Goal: Check status: Check status

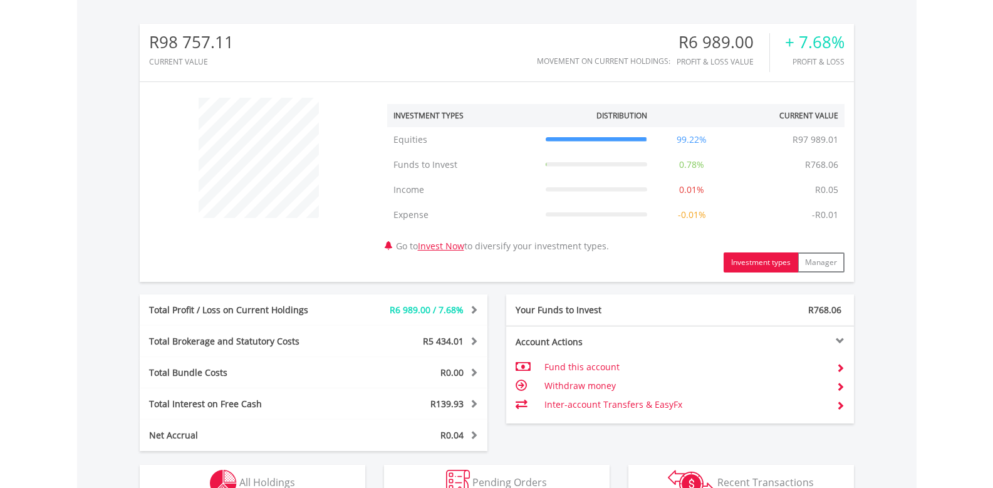
scroll to position [120, 238]
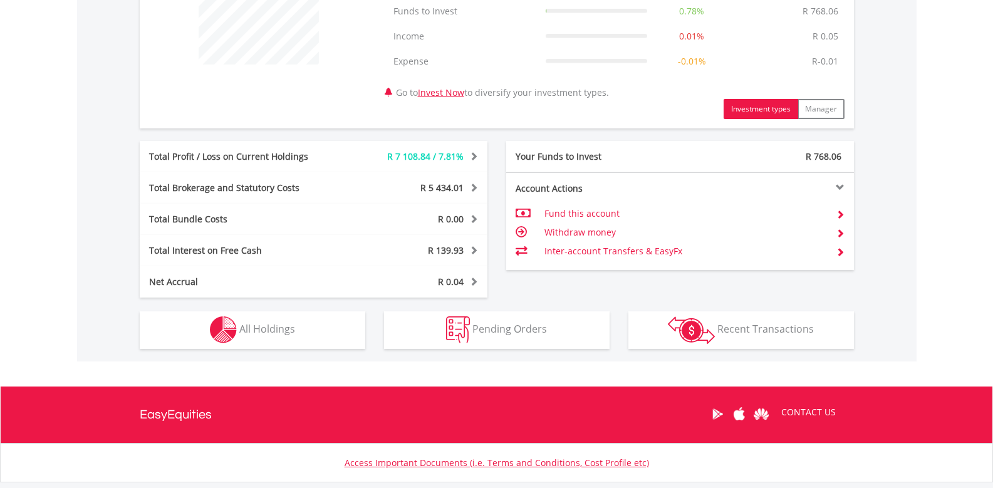
scroll to position [622, 0]
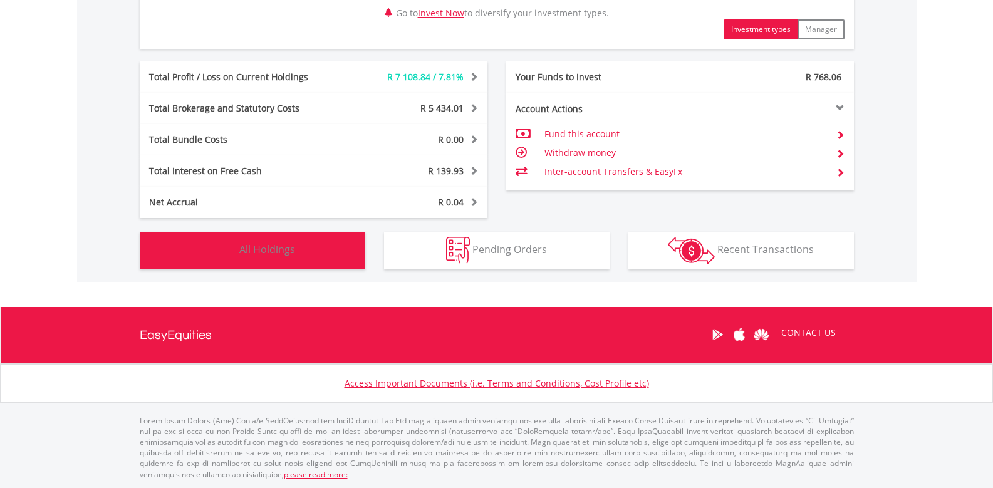
click at [308, 246] on button "Holdings All Holdings" at bounding box center [253, 251] width 226 height 38
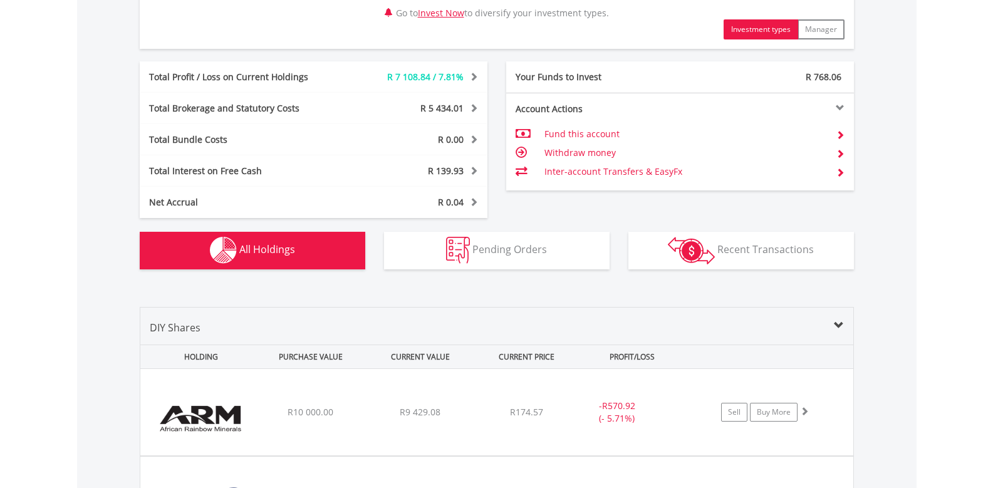
scroll to position [929, 0]
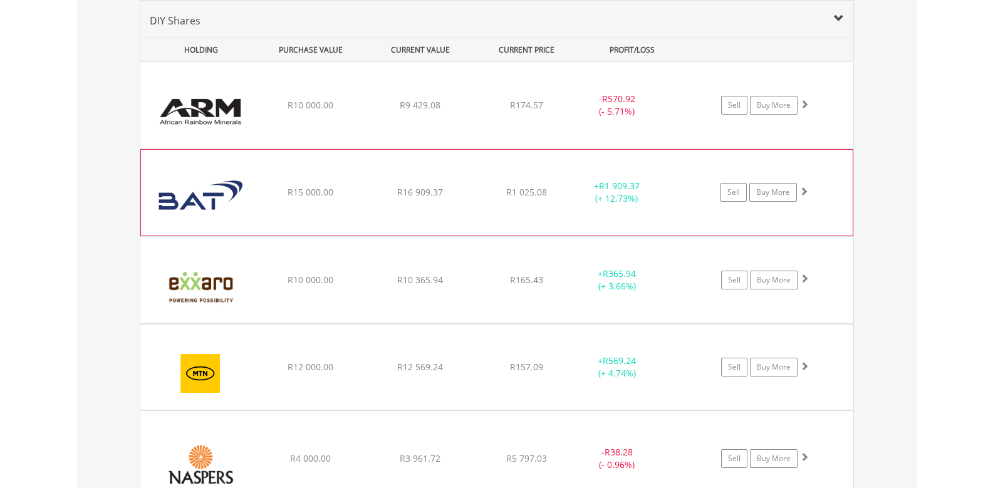
click at [295, 149] on div "﻿ British American Tobacco PLC R15 000.00 R16 909.37 R1 025.08 + R1 909.37 (+ 1…" at bounding box center [496, 105] width 713 height 86
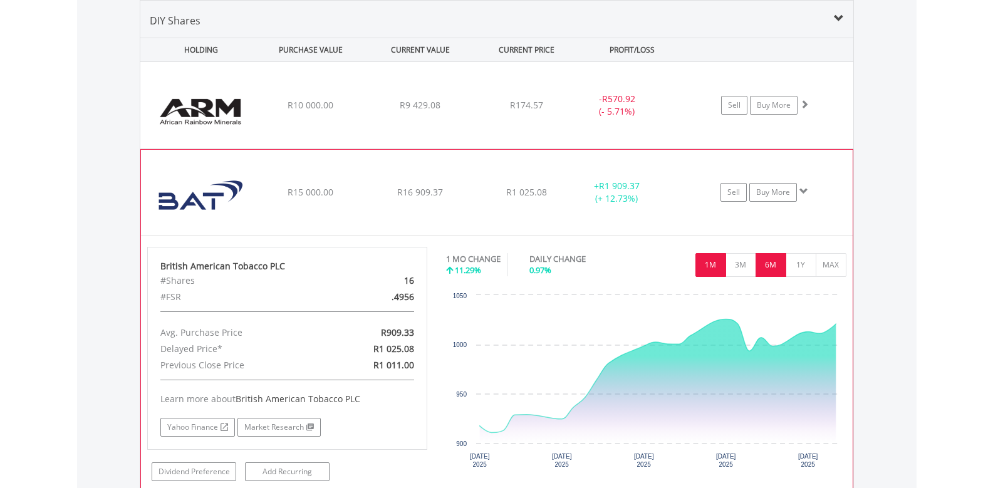
click at [773, 261] on button "6M" at bounding box center [771, 265] width 31 height 24
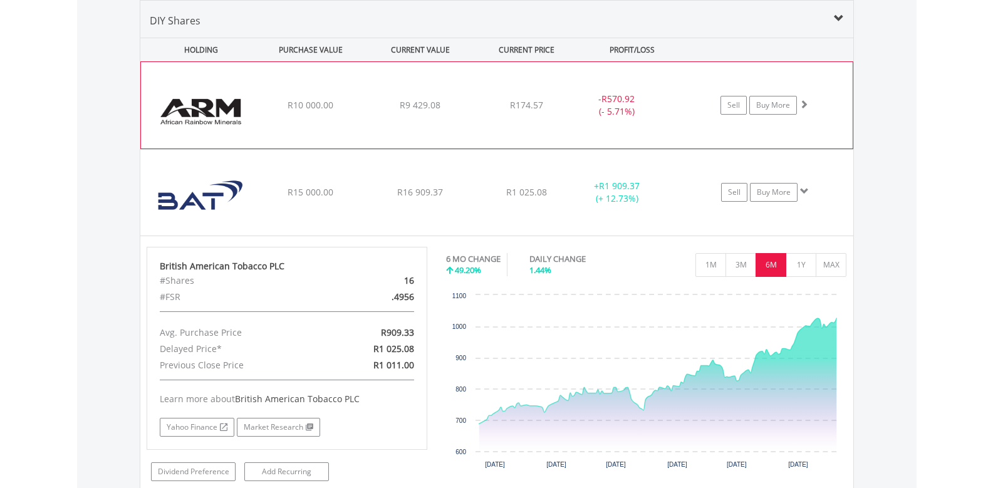
click at [667, 113] on div "- R570.92 (- 5.71%)" at bounding box center [632, 105] width 125 height 25
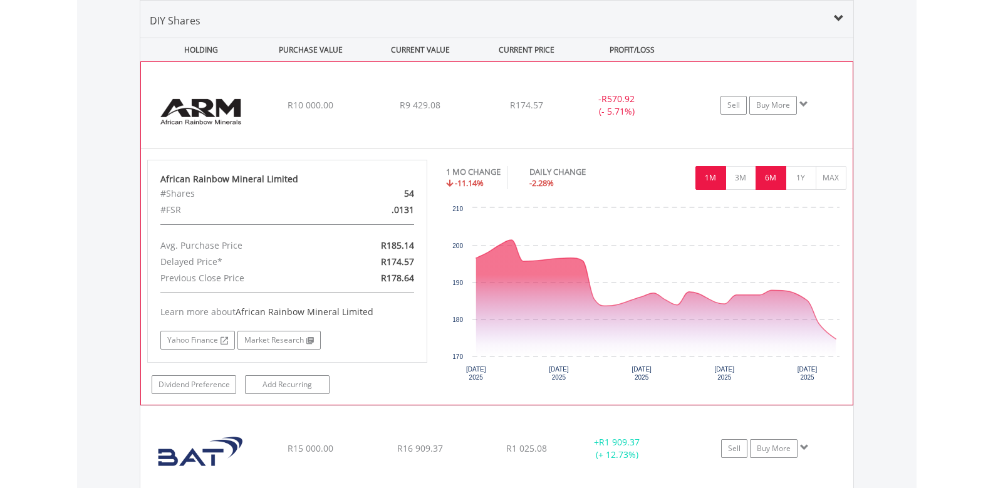
click at [772, 176] on button "6M" at bounding box center [771, 178] width 31 height 24
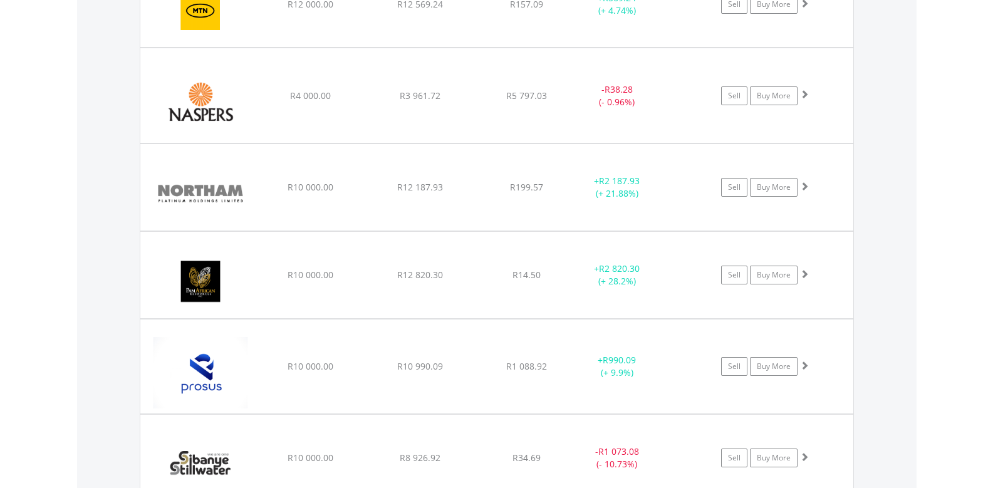
scroll to position [1807, 0]
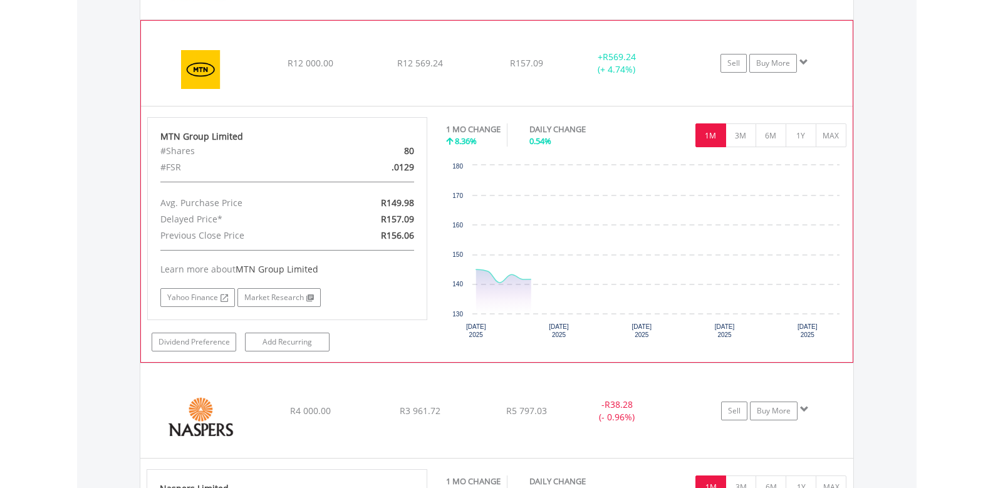
scroll to position [1744, 0]
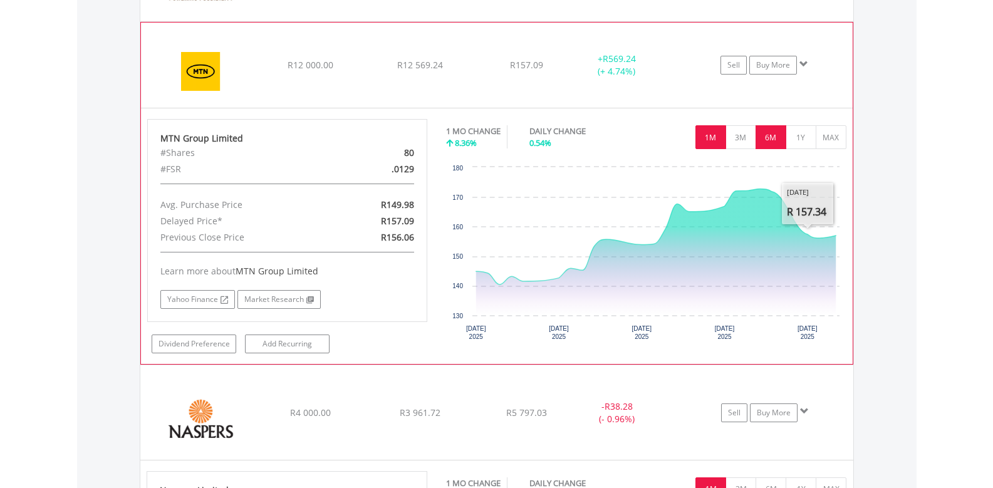
click at [774, 137] on button "6M" at bounding box center [771, 137] width 31 height 24
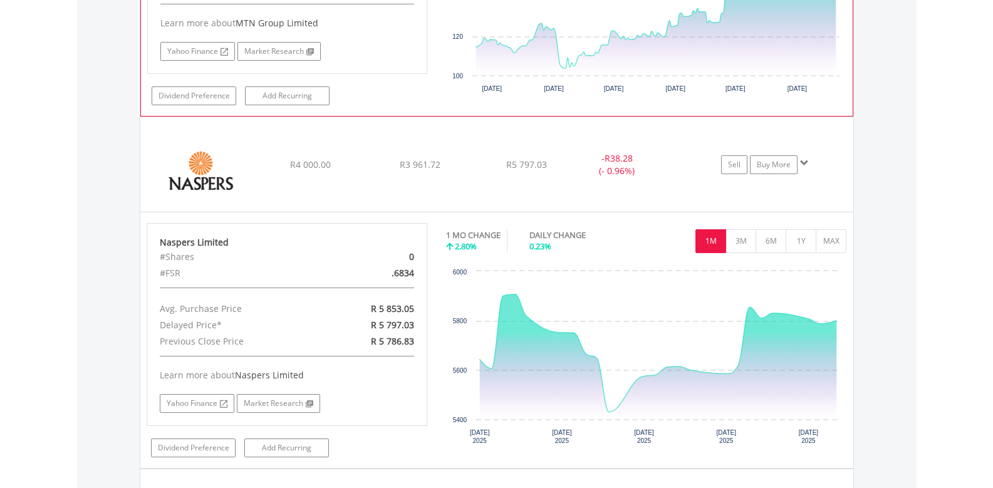
scroll to position [1995, 0]
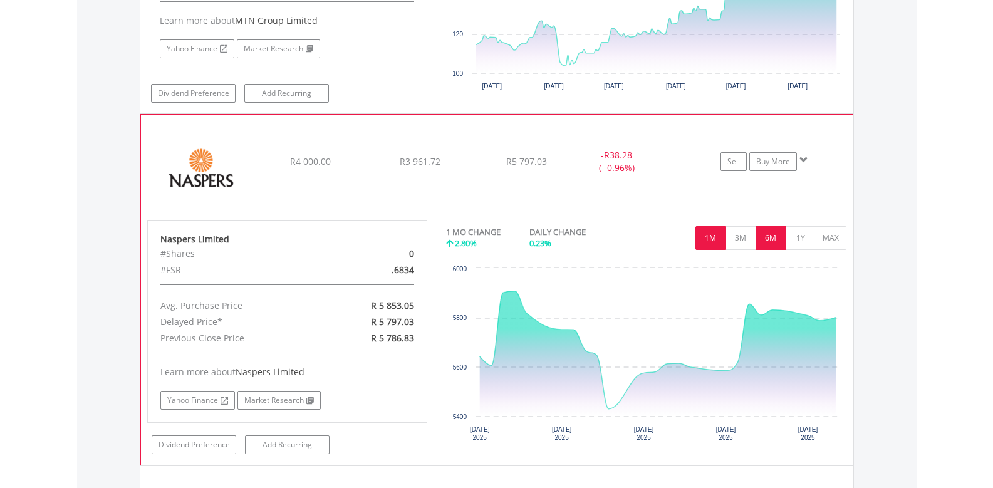
click at [775, 241] on button "6M" at bounding box center [771, 238] width 31 height 24
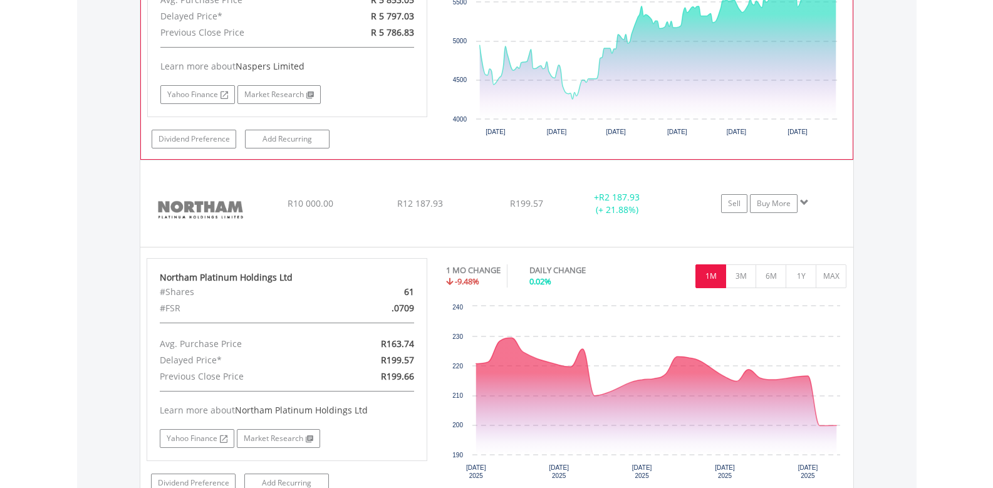
scroll to position [2309, 0]
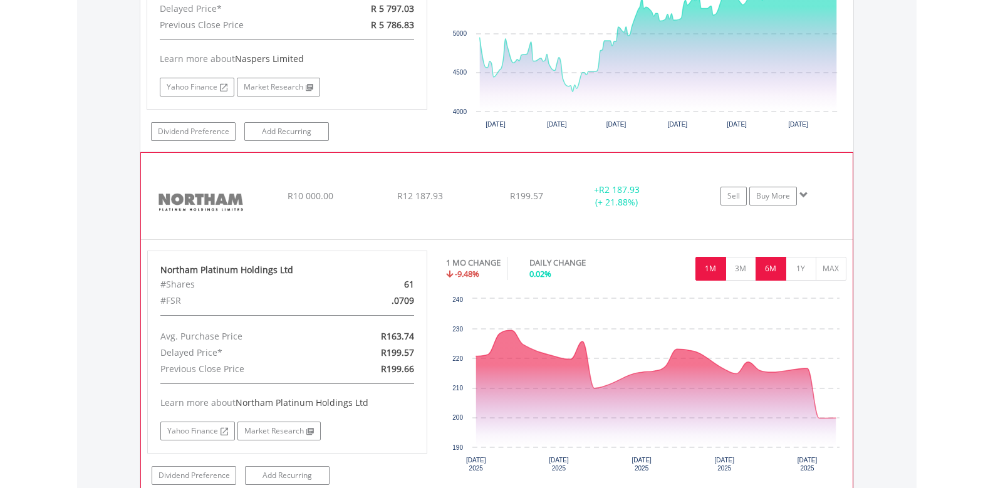
click at [782, 266] on button "6M" at bounding box center [771, 269] width 31 height 24
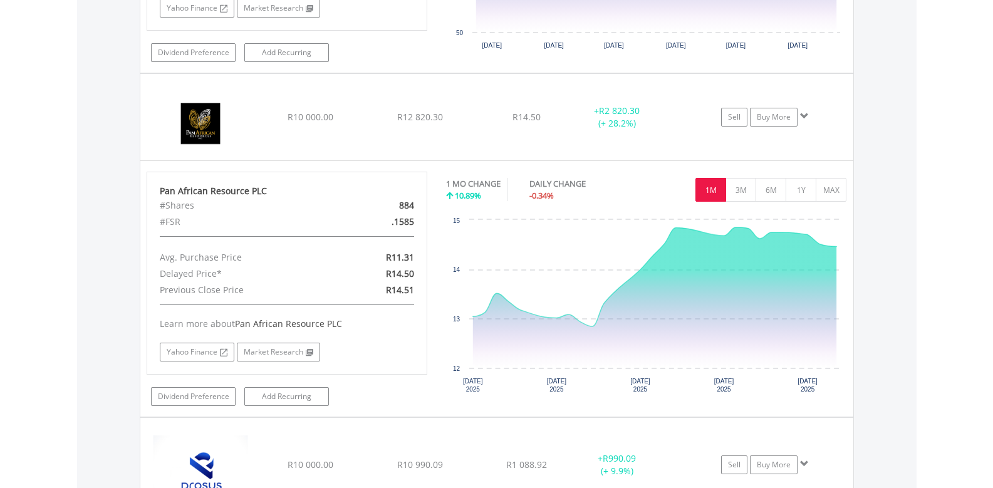
scroll to position [2747, 0]
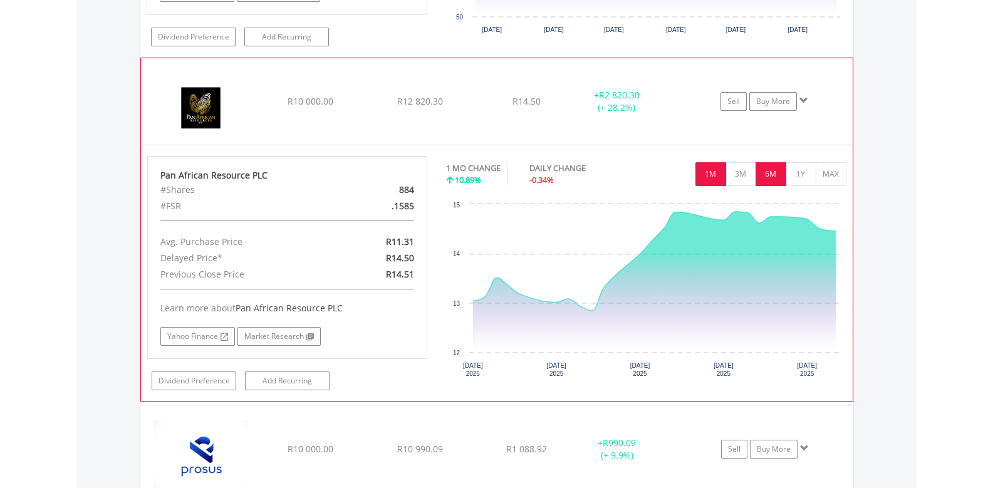
click at [770, 167] on button "6M" at bounding box center [771, 174] width 31 height 24
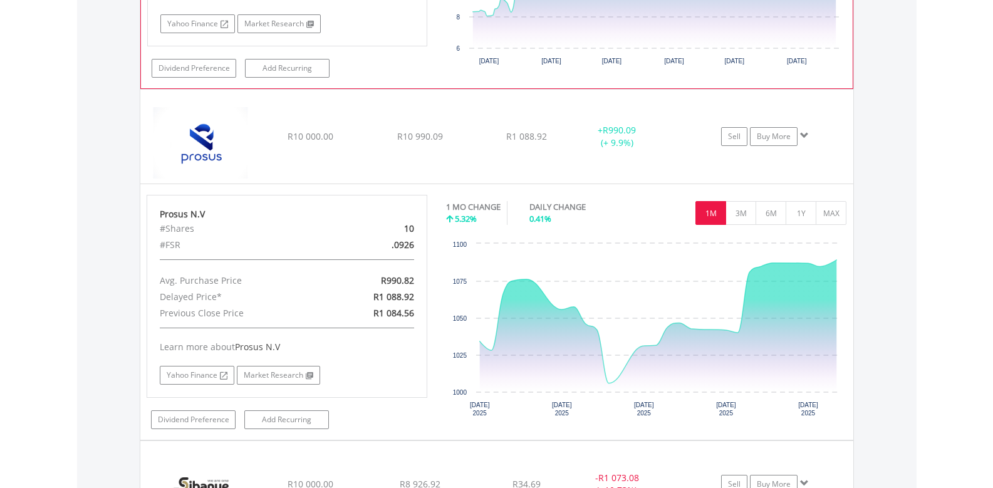
scroll to position [3061, 0]
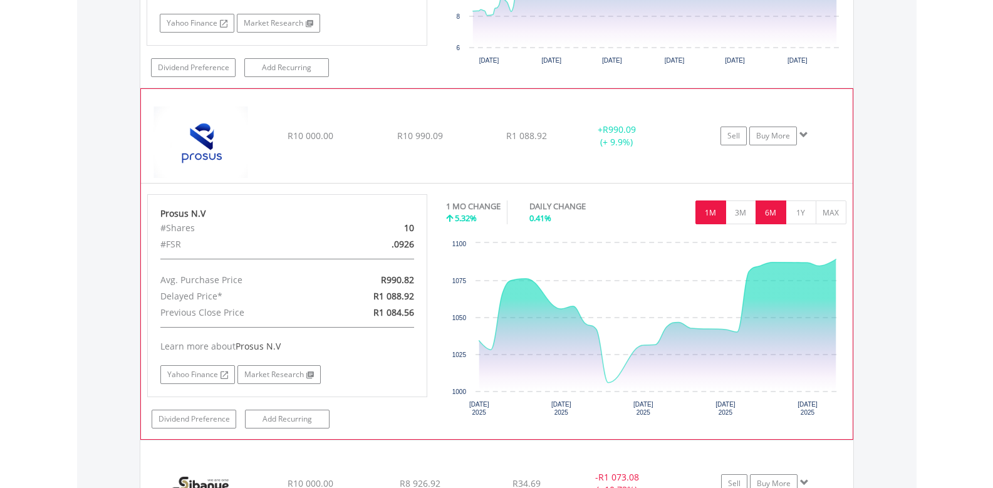
click at [768, 210] on button "6M" at bounding box center [771, 213] width 31 height 24
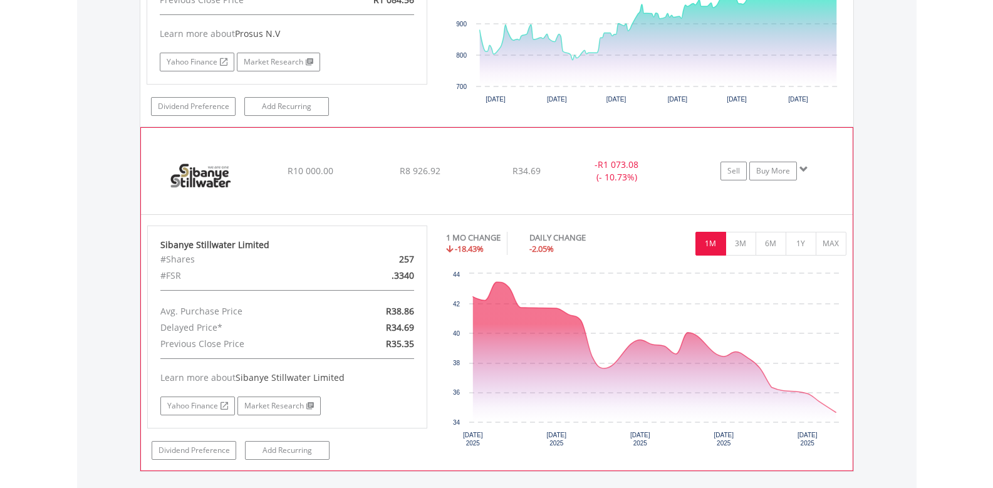
scroll to position [3375, 0]
click at [773, 237] on button "6M" at bounding box center [771, 243] width 31 height 24
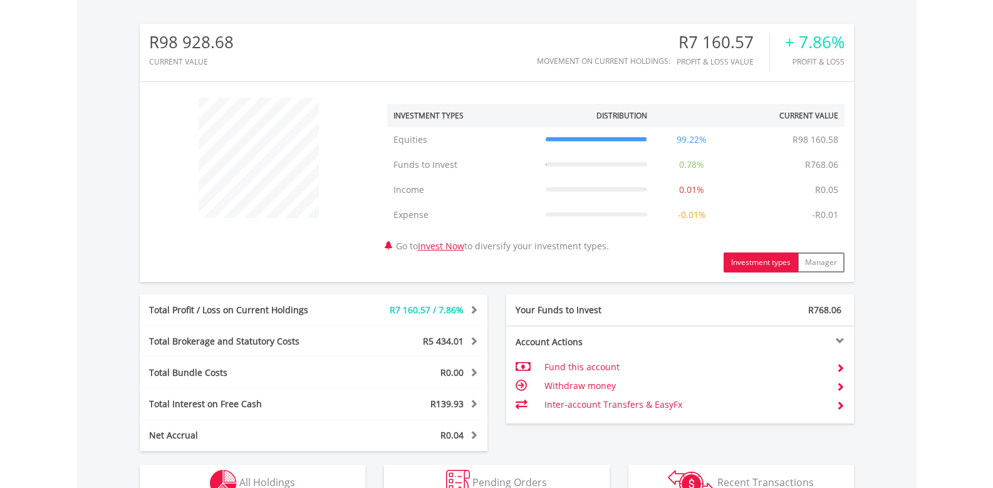
scroll to position [120, 238]
